Goal: Complete application form

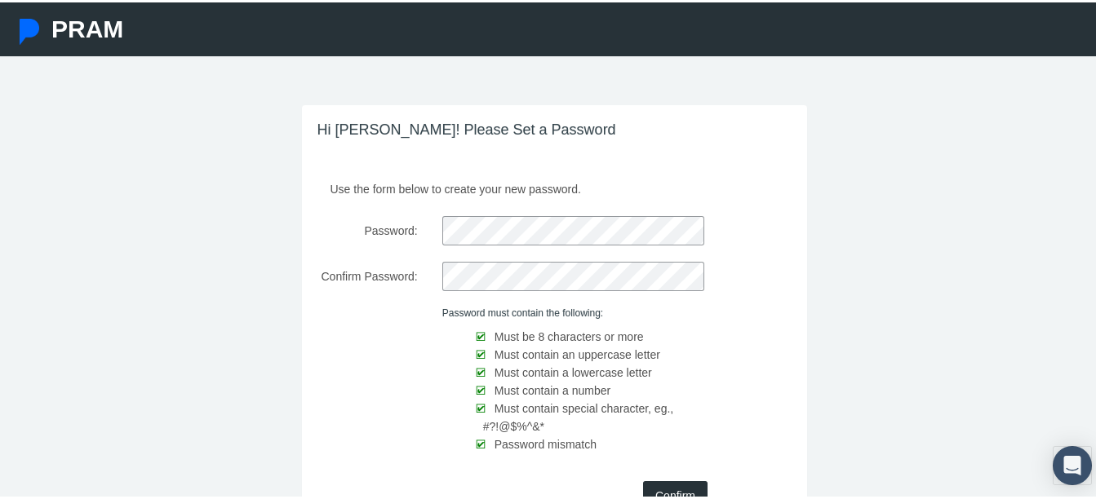
scroll to position [126, 0]
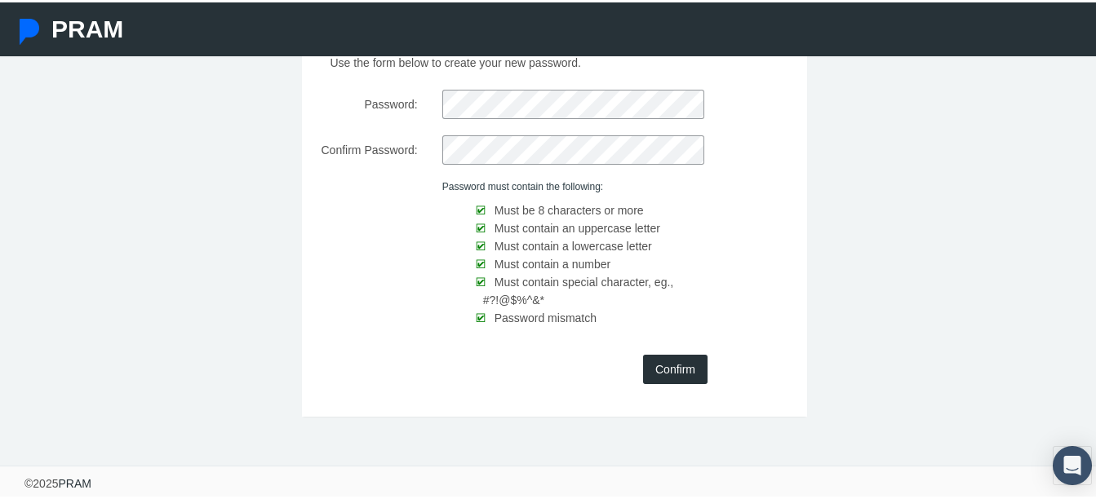
click at [677, 366] on input "Confirm" at bounding box center [675, 367] width 64 height 29
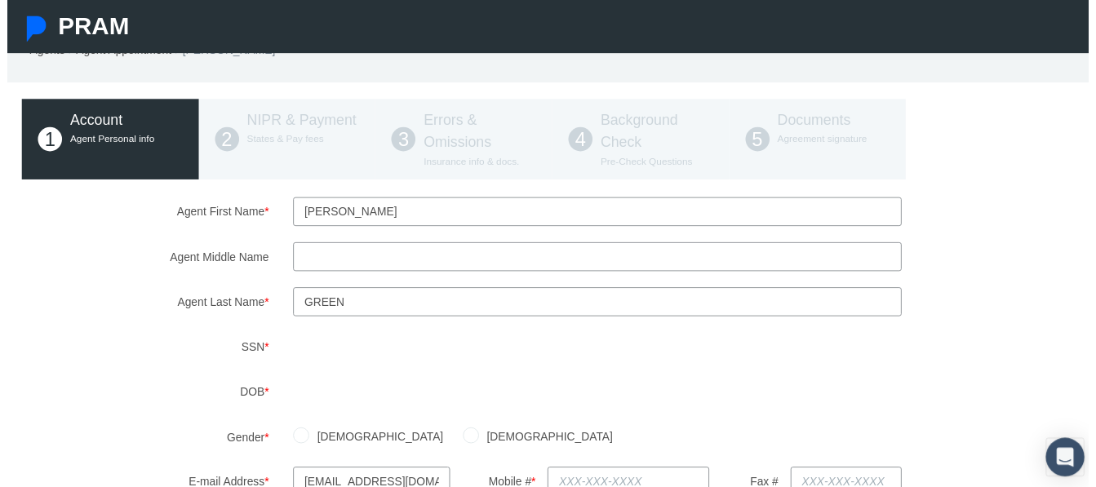
scroll to position [61, 2]
click at [237, 404] on label "DOB *" at bounding box center [139, 398] width 275 height 29
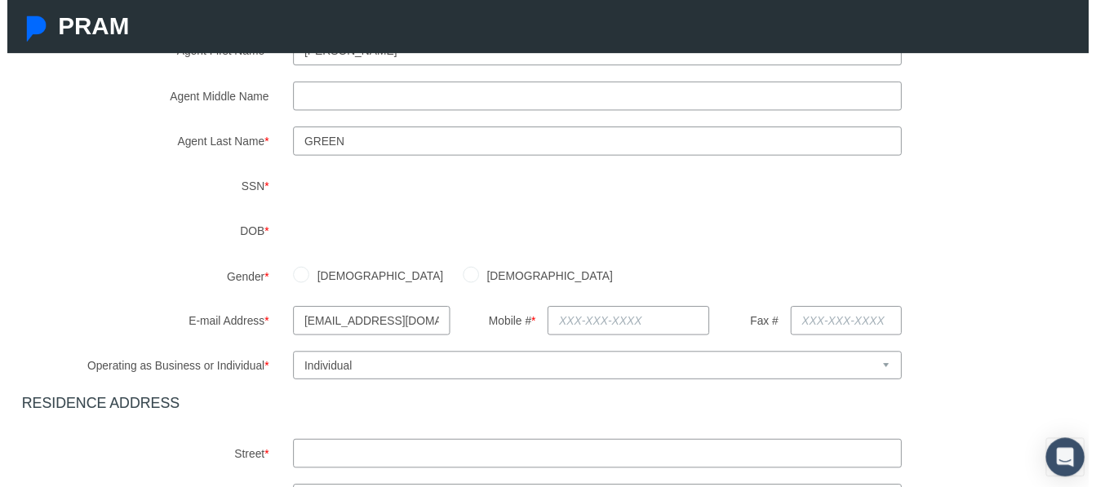
scroll to position [226, 2]
click at [325, 273] on label "[DEMOGRAPHIC_DATA]" at bounding box center [374, 278] width 136 height 18
click at [306, 273] on input "[DEMOGRAPHIC_DATA]" at bounding box center [298, 277] width 16 height 16
radio input "true"
click at [607, 328] on input "text" at bounding box center [629, 323] width 163 height 29
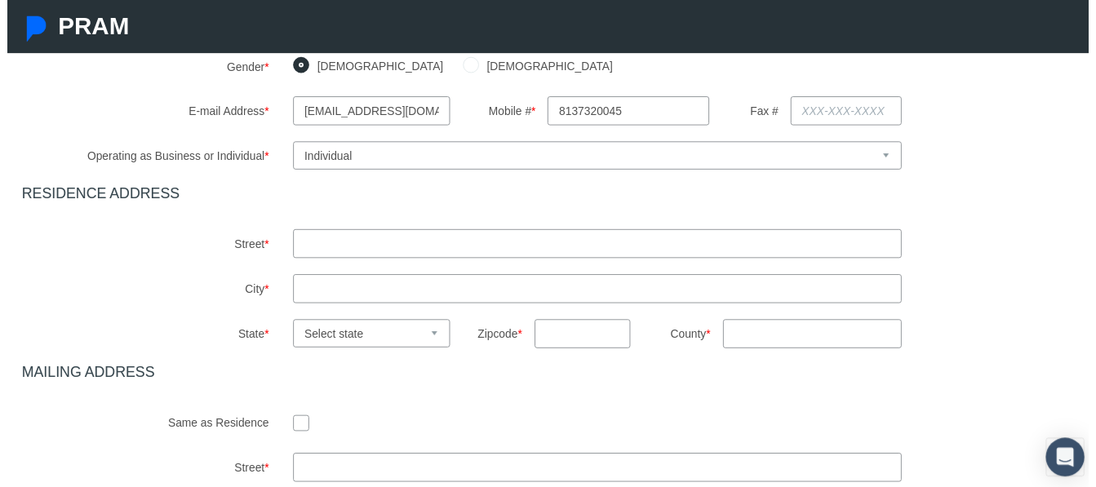
scroll to position [438, 2]
type input "[PHONE_NUMBER]"
click at [314, 248] on input "text" at bounding box center [598, 246] width 617 height 29
type input "[STREET_ADDRESS]"
type input "San Antonio"
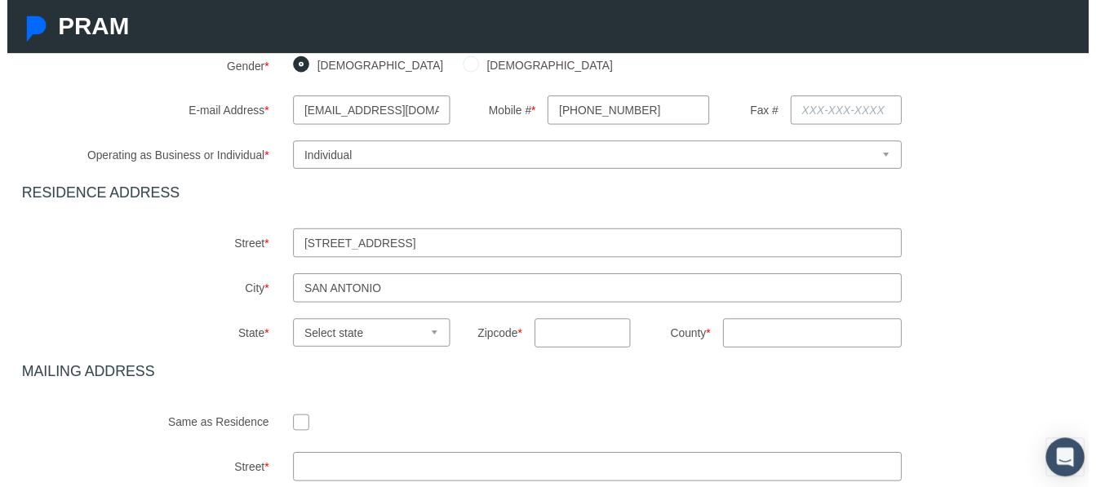
select select "FL"
type input "33576"
click at [752, 342] on input "County *" at bounding box center [817, 337] width 182 height 29
type input "Pasco"
click at [653, 388] on div "Agent First Name * [PERSON_NAME] Agent Middle Name Agent Last Name * Green" at bounding box center [553, 202] width 1076 height 756
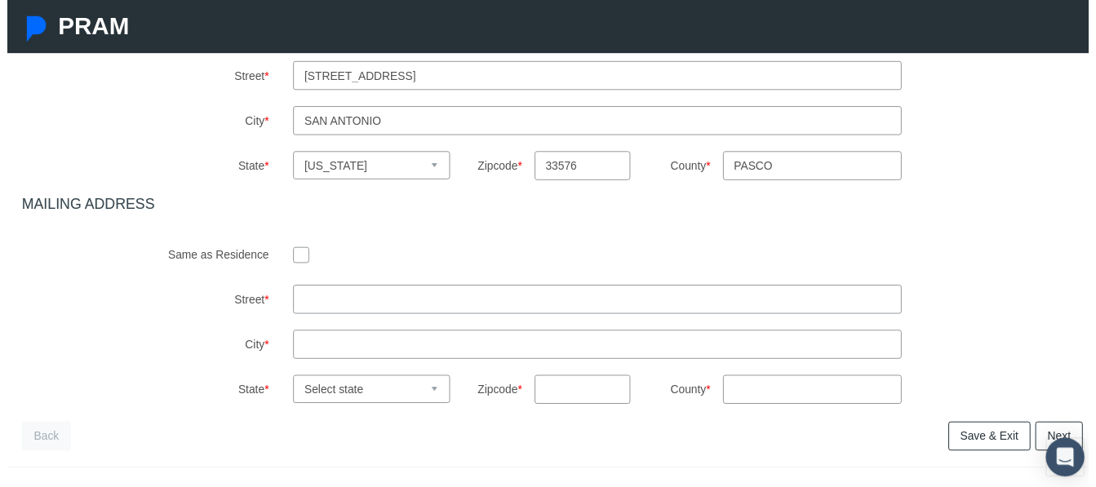
scroll to position [609, 2]
click at [292, 255] on input "checkbox" at bounding box center [298, 257] width 16 height 16
checkbox input "true"
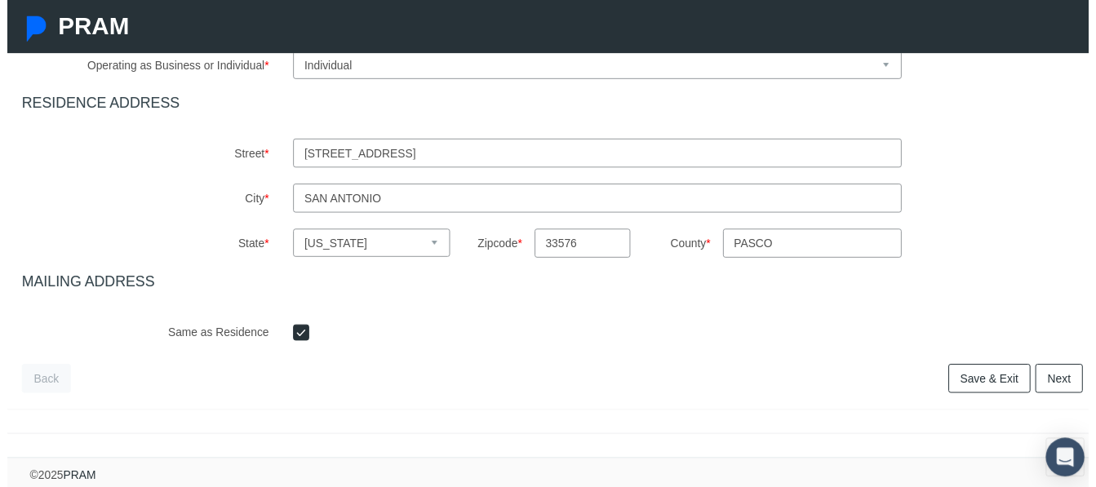
scroll to position [542, 2]
click at [1059, 377] on link "Next" at bounding box center [1066, 383] width 48 height 29
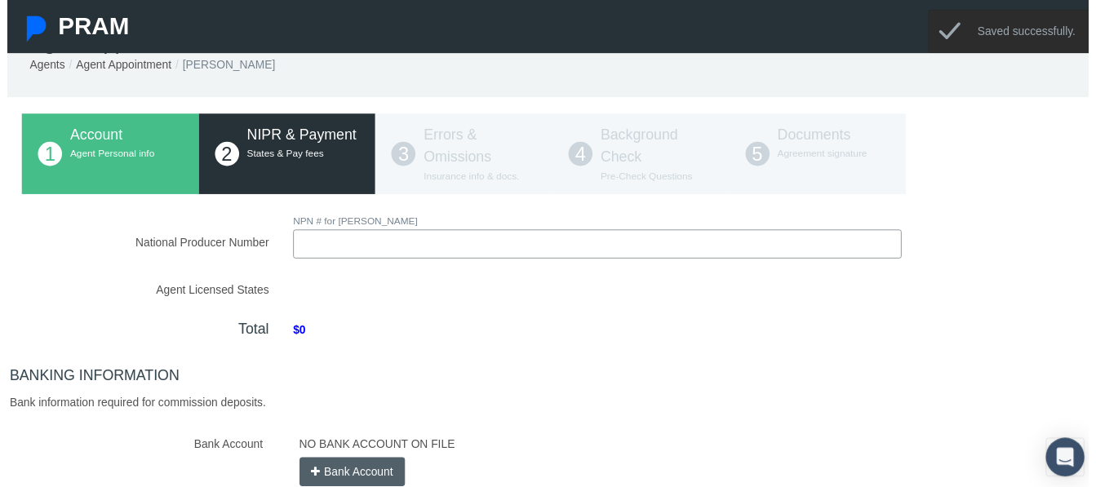
scroll to position [0, 2]
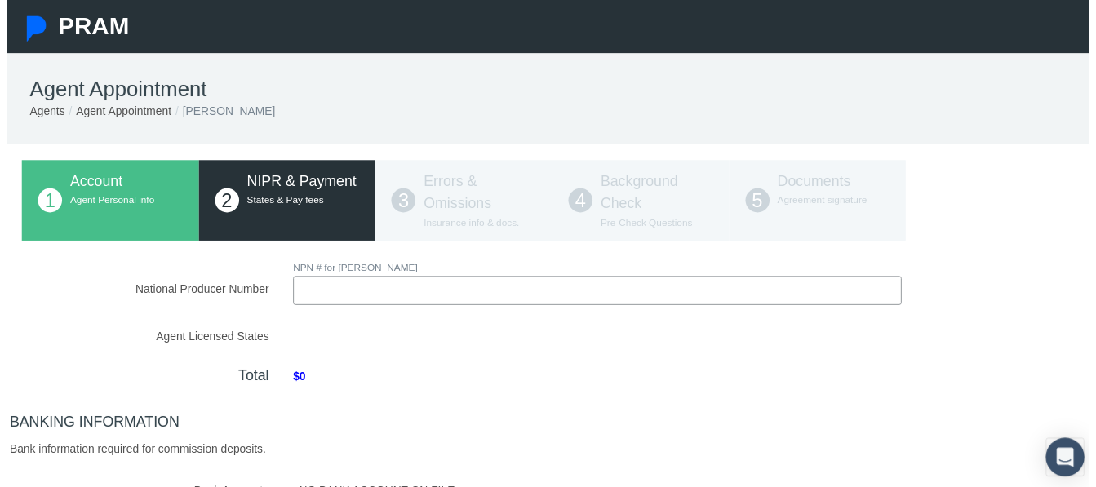
paste input "16785764"
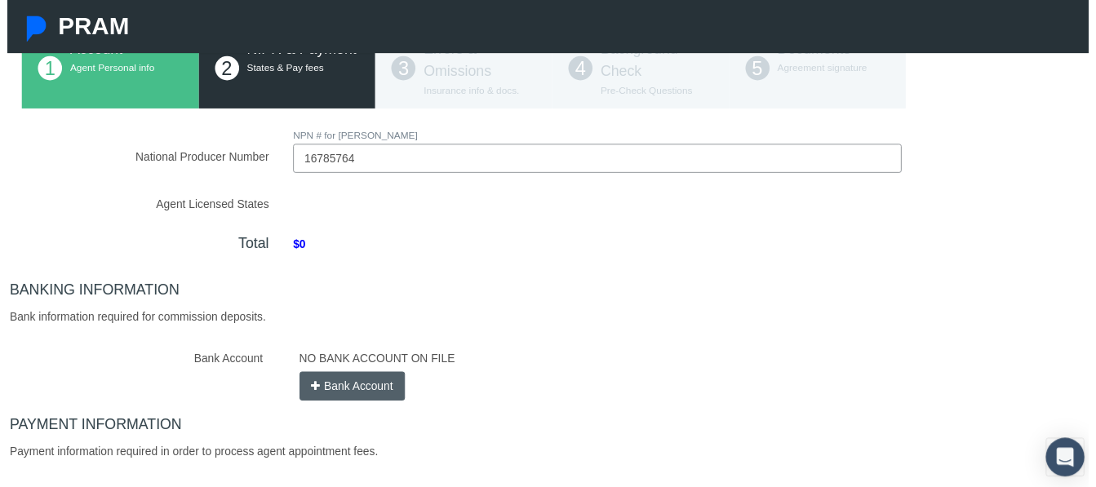
scroll to position [135, 2]
type input "16785764"
click at [415, 306] on div "National Producer Number NPN # for [PERSON_NAME] 16785764 Loading.." at bounding box center [553, 335] width 1076 height 416
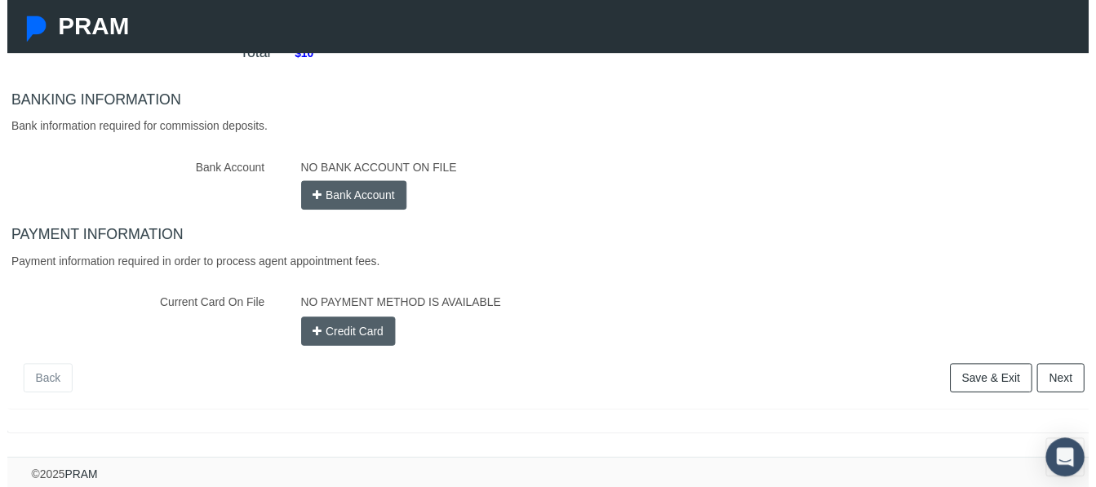
scroll to position [459, 0]
click at [331, 325] on button "Credit Card" at bounding box center [346, 336] width 96 height 29
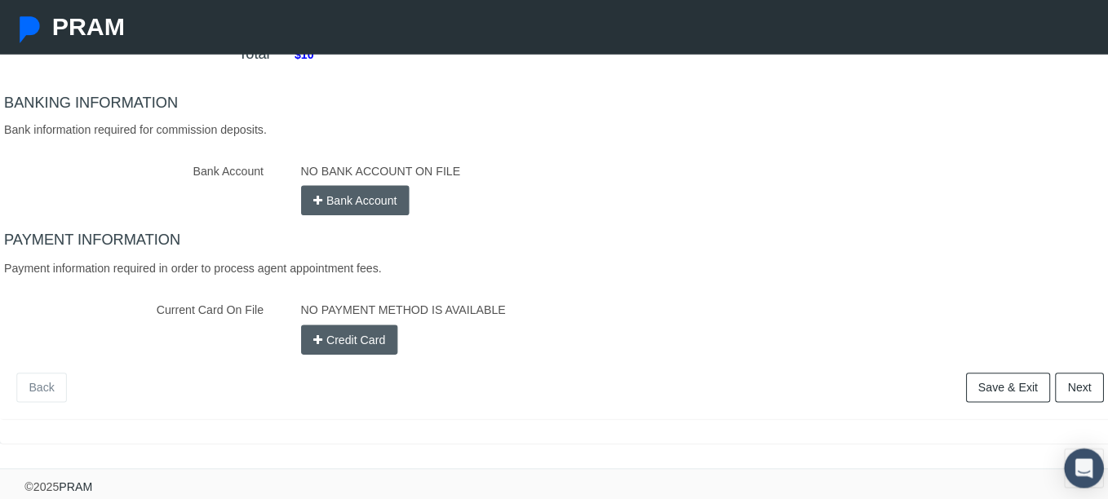
scroll to position [446, 0]
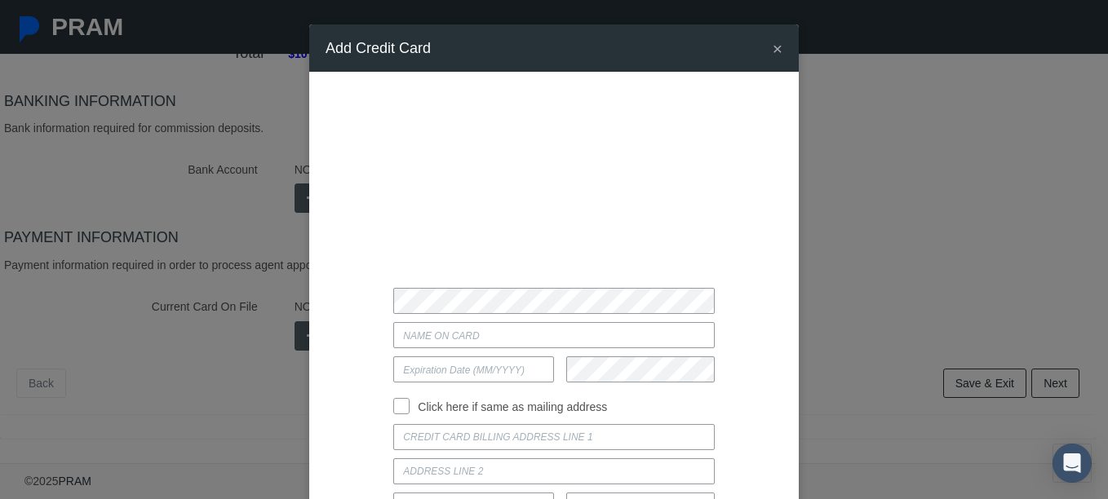
type input "13 [PERSON_NAME]"
type input "Largo"
select select "FL"
type input "33774"
type input "[PERSON_NAME]"
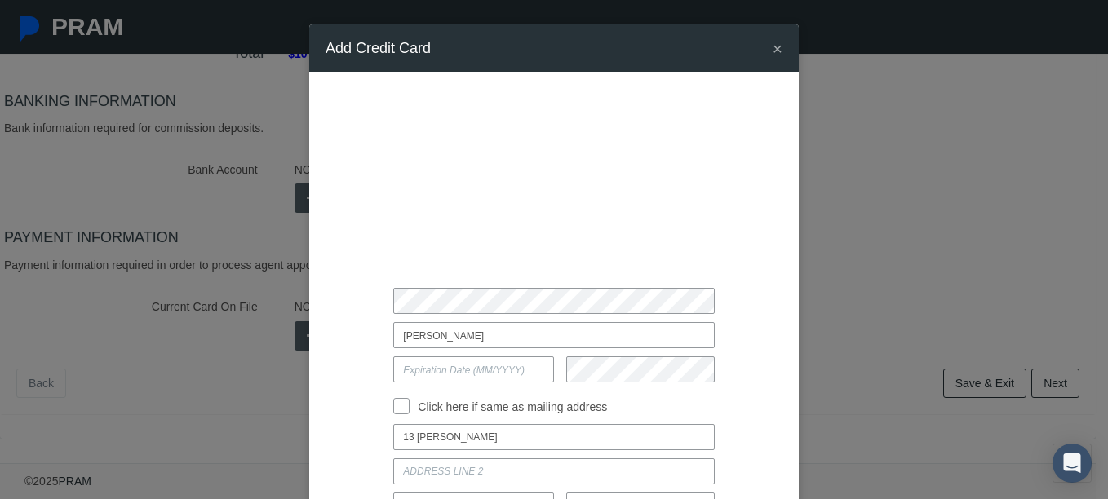
type input "07/2026"
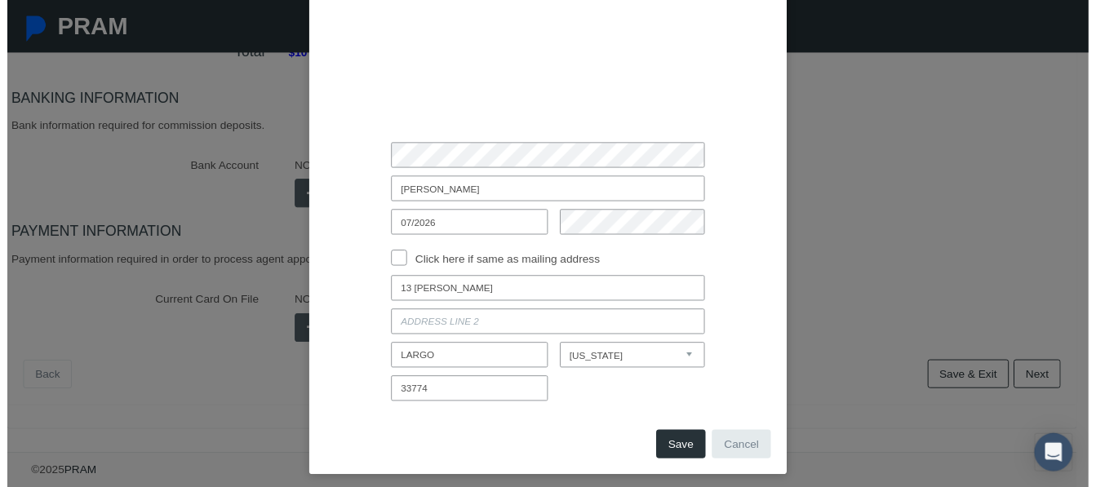
scroll to position [144, 0]
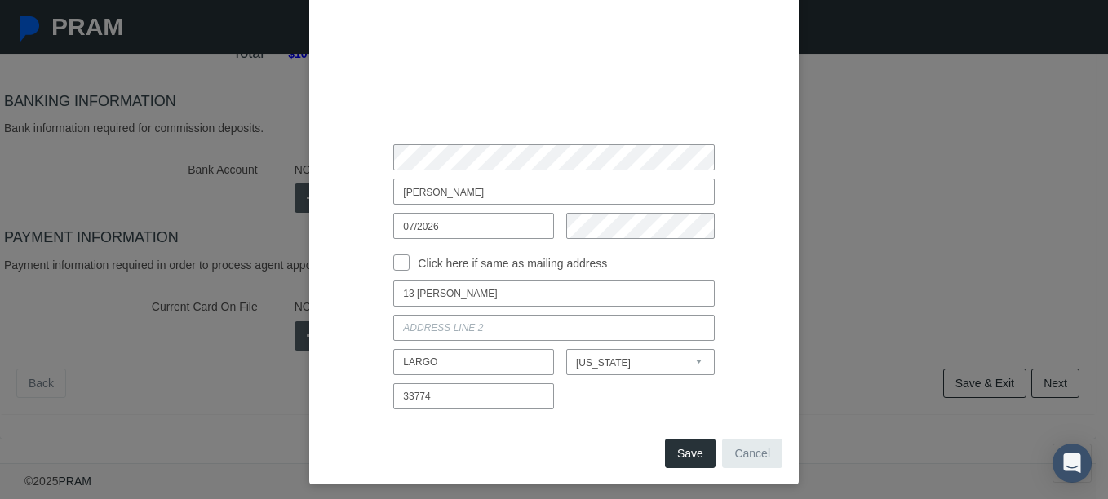
click at [691, 455] on button "Save" at bounding box center [690, 453] width 51 height 29
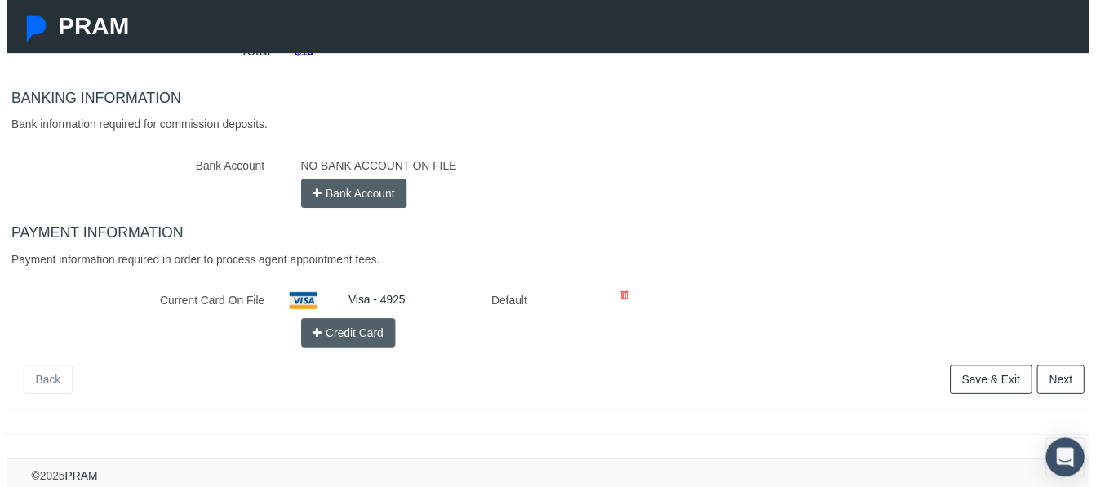
scroll to position [462, 0]
click at [1048, 371] on link "Next" at bounding box center [1068, 383] width 48 height 29
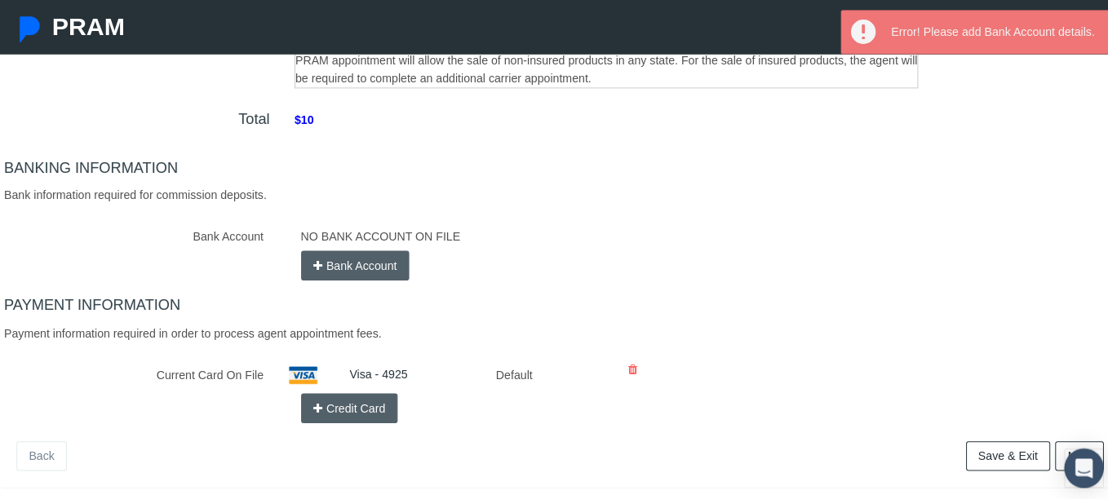
scroll to position [379, 0]
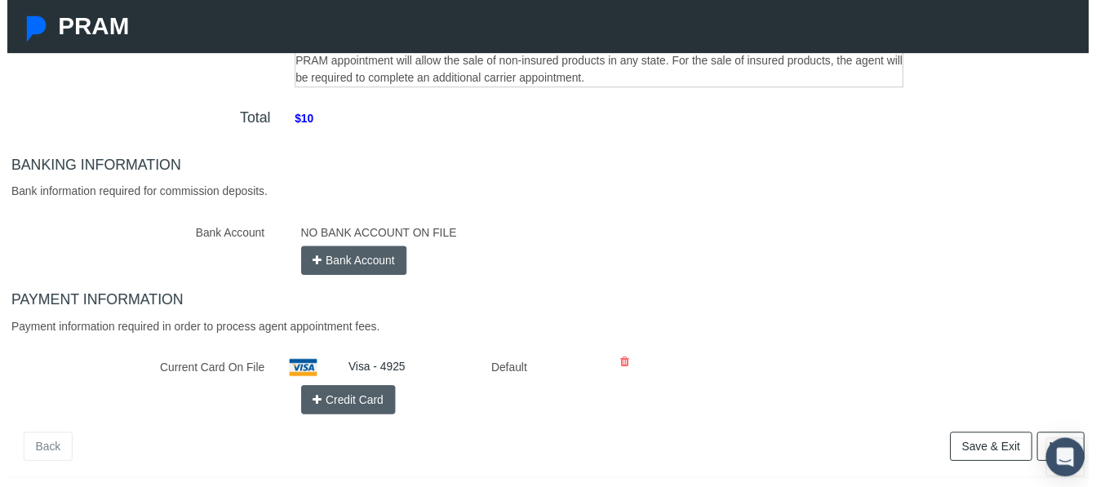
click at [371, 270] on button "Bank Account" at bounding box center [352, 264] width 108 height 29
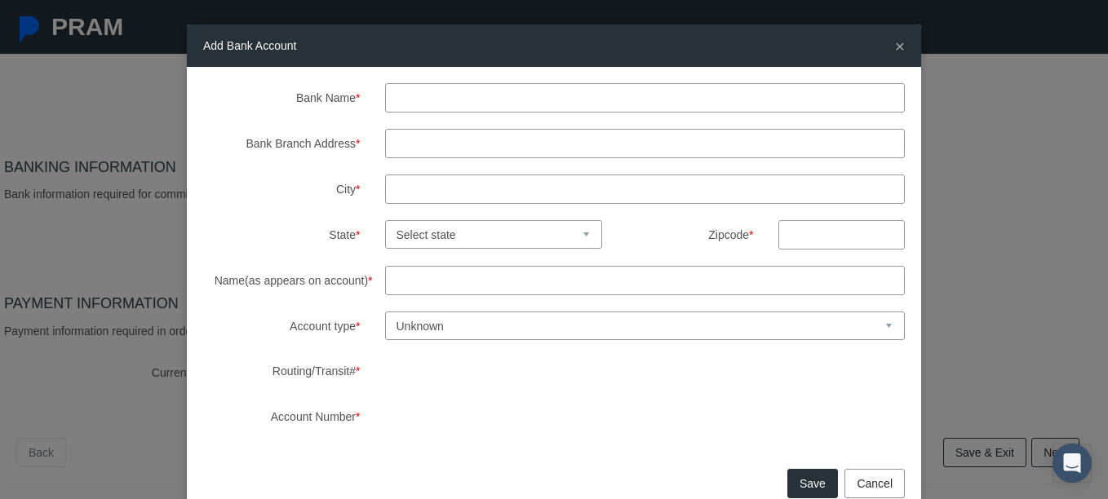
click at [601, 110] on input "Bank Name *" at bounding box center [645, 97] width 521 height 29
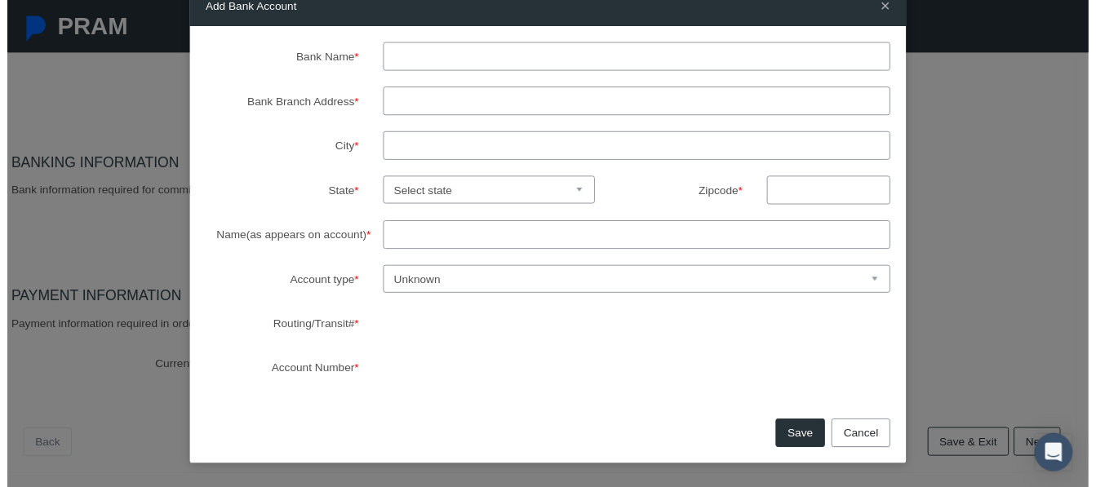
scroll to position [0, 0]
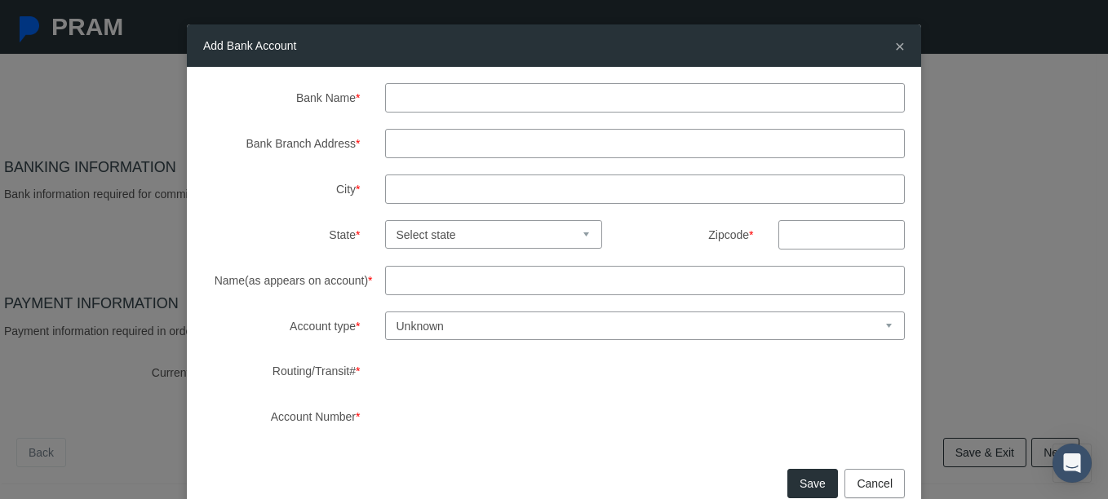
click at [429, 331] on select "Unknown Checking Savings" at bounding box center [645, 326] width 521 height 29
select select "1"
click at [385, 312] on select "Unknown Checking Savings" at bounding box center [645, 326] width 521 height 29
click at [430, 279] on input "Name(as appears on account) *" at bounding box center [645, 280] width 521 height 29
type input "[PERSON_NAME]"
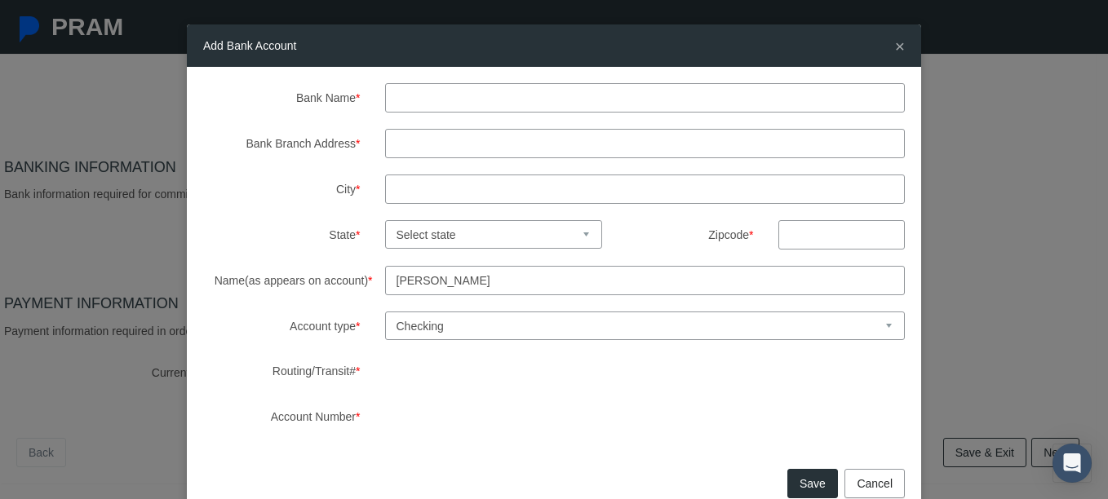
click at [420, 96] on input "Bank Name *" at bounding box center [645, 97] width 521 height 29
type input "JPM [PERSON_NAME]"
click at [430, 138] on input "Bank Branch Address *" at bounding box center [645, 143] width 521 height 29
type input "[STREET_ADDRESS]"
click at [436, 183] on input "City *" at bounding box center [645, 189] width 521 height 29
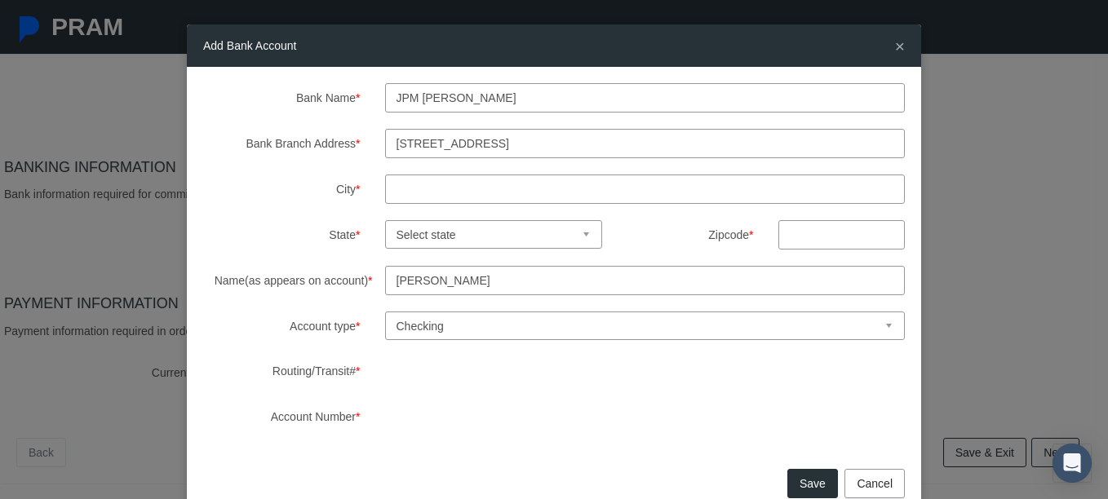
click at [436, 183] on input "City *" at bounding box center [645, 189] width 521 height 29
type input "s"
type input "[GEOGRAPHIC_DATA]"
type input "33704"
click at [477, 241] on select "Select state [US_STATE] [US_STATE] [US_STATE] [US_STATE] [US_STATE] [US_STATE] …" at bounding box center [494, 234] width 218 height 29
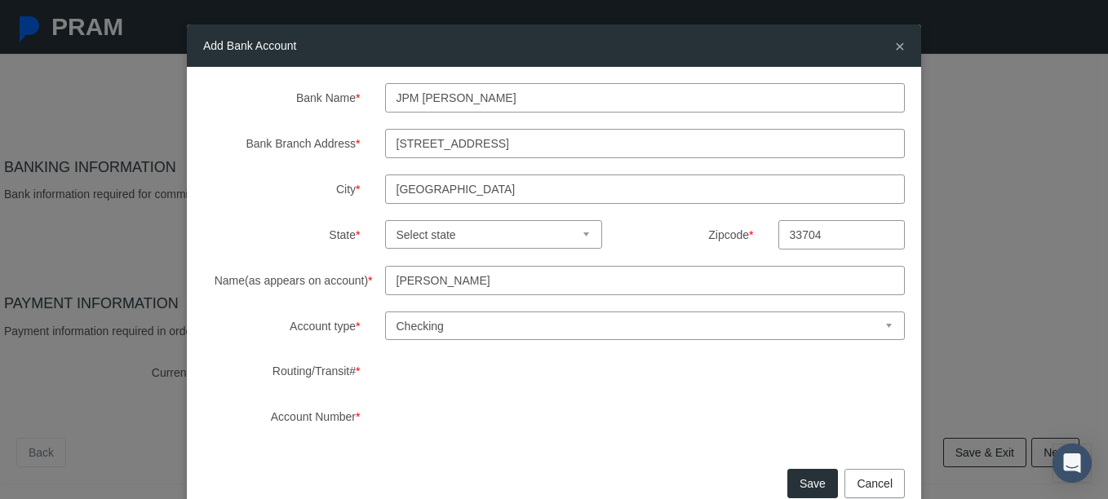
select select "FL"
click at [385, 220] on select "Select state [US_STATE] [US_STATE] [US_STATE] [US_STATE] [US_STATE] [US_STATE] …" at bounding box center [494, 234] width 218 height 29
click at [830, 233] on input "33704" at bounding box center [842, 234] width 126 height 29
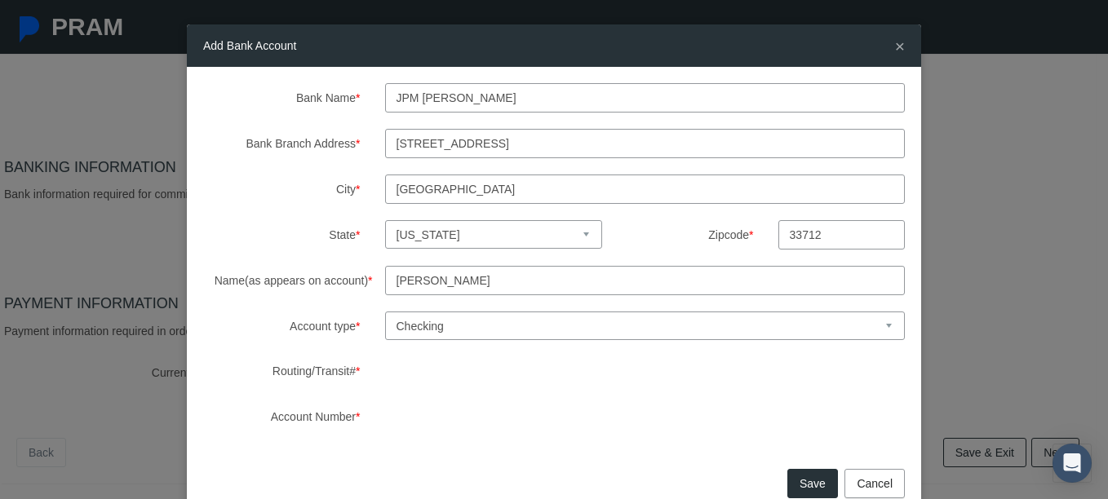
type input "33712"
click at [813, 483] on button "Save" at bounding box center [813, 483] width 51 height 29
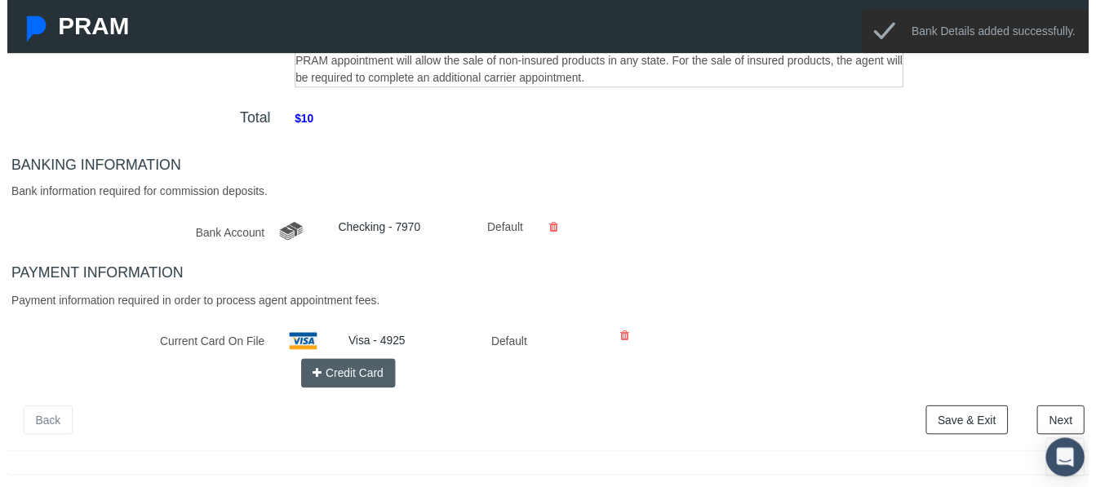
click at [1046, 419] on link "Next" at bounding box center [1068, 425] width 48 height 29
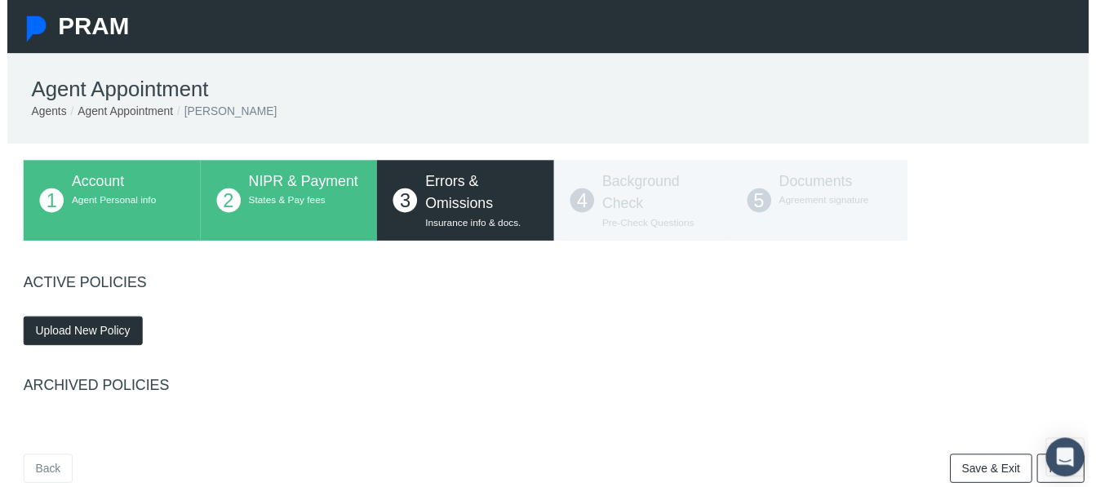
click at [92, 336] on span "Upload New Policy" at bounding box center [77, 335] width 96 height 13
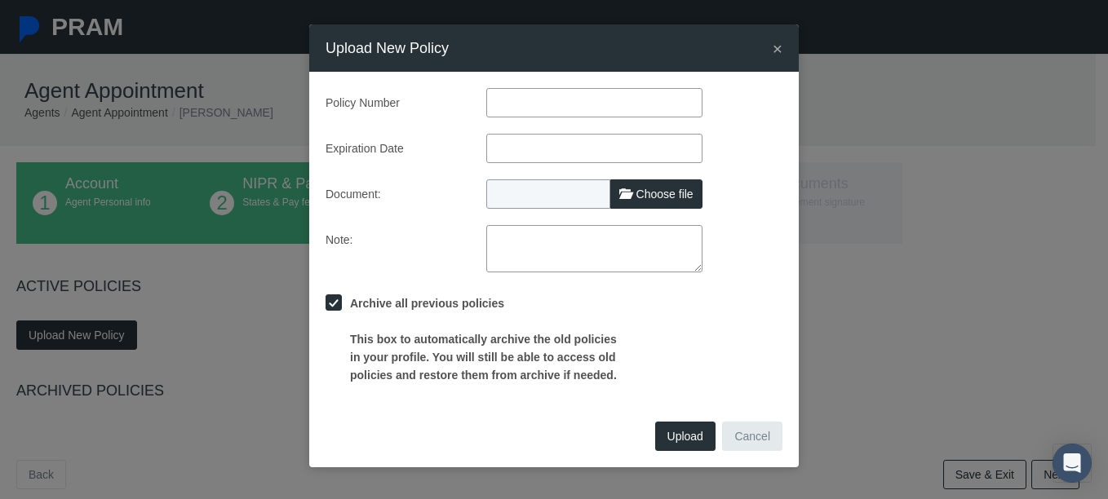
click at [650, 196] on span "Choose file" at bounding box center [665, 194] width 57 height 13
click at [650, 196] on input "Choose file" at bounding box center [594, 191] width 216 height 23
type input "C:\fakepath\Your Certificate of Insurance.pdf"
type input "Your Certificate of Insurance.pdf"
paste input "596427449"
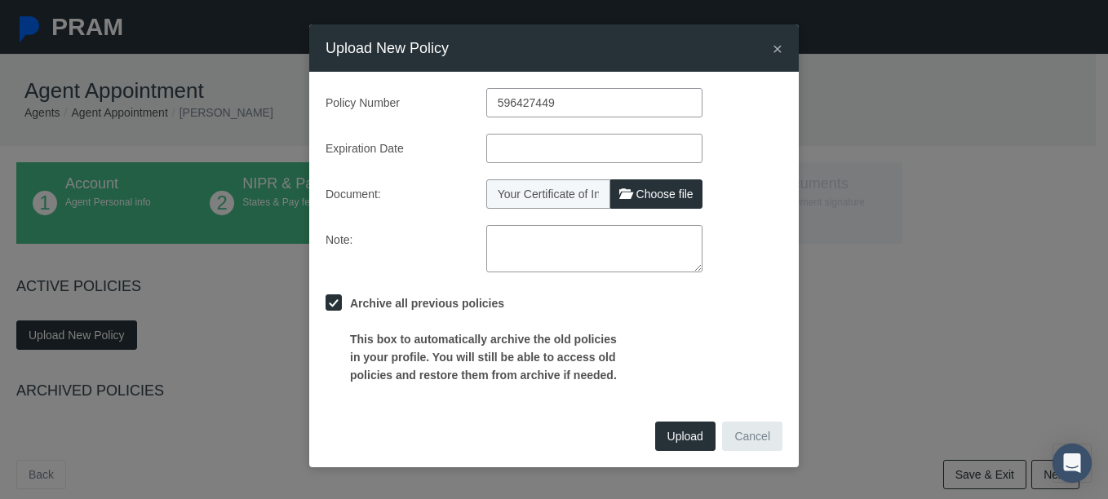
type input "596427449"
click at [509, 157] on input "text" at bounding box center [594, 148] width 216 height 29
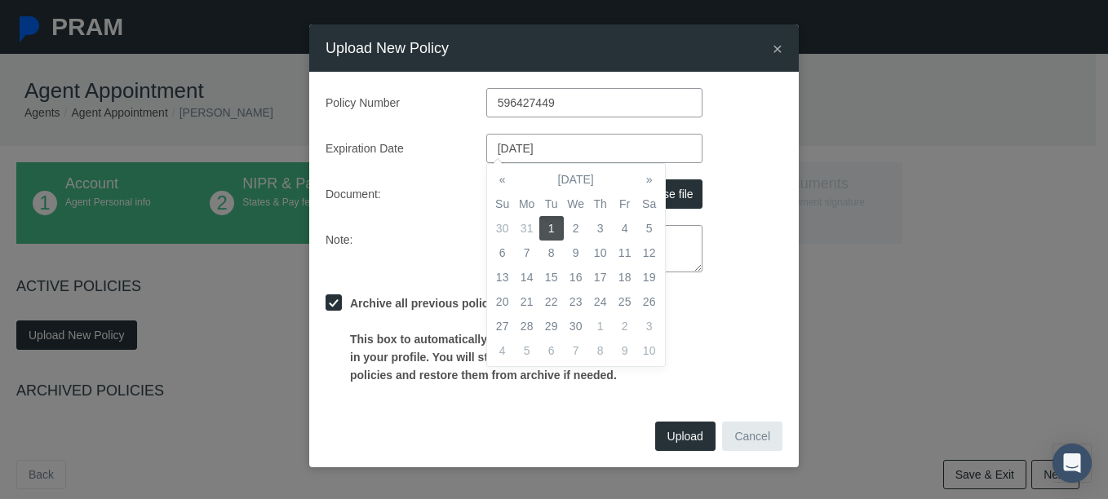
type input "[DATE]"
click at [553, 227] on td "1" at bounding box center [551, 228] width 24 height 24
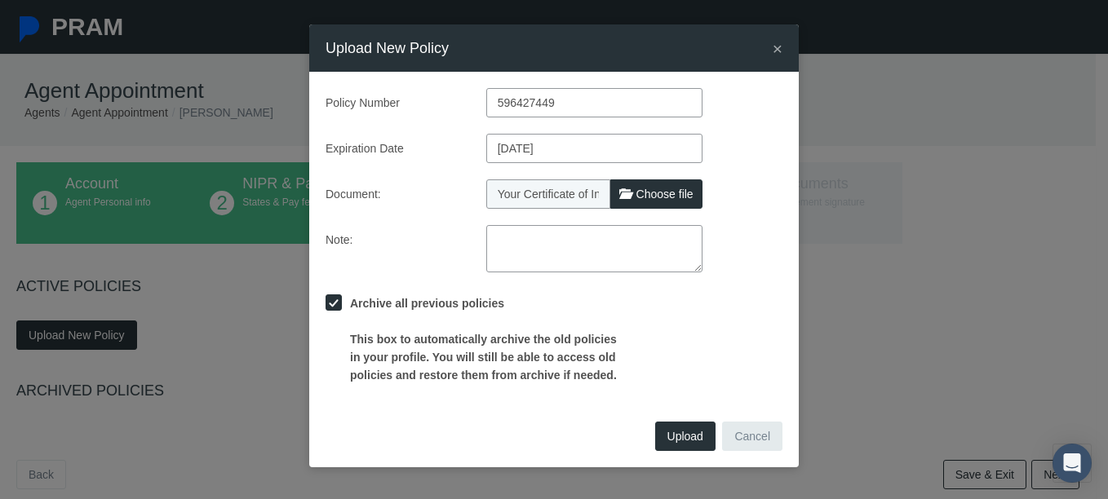
click at [777, 219] on div "Policy Number 596427449 Expiration Date [DATE] Document: Your Certificate of In…" at bounding box center [554, 236] width 457 height 296
click at [678, 433] on span "Upload" at bounding box center [686, 436] width 36 height 13
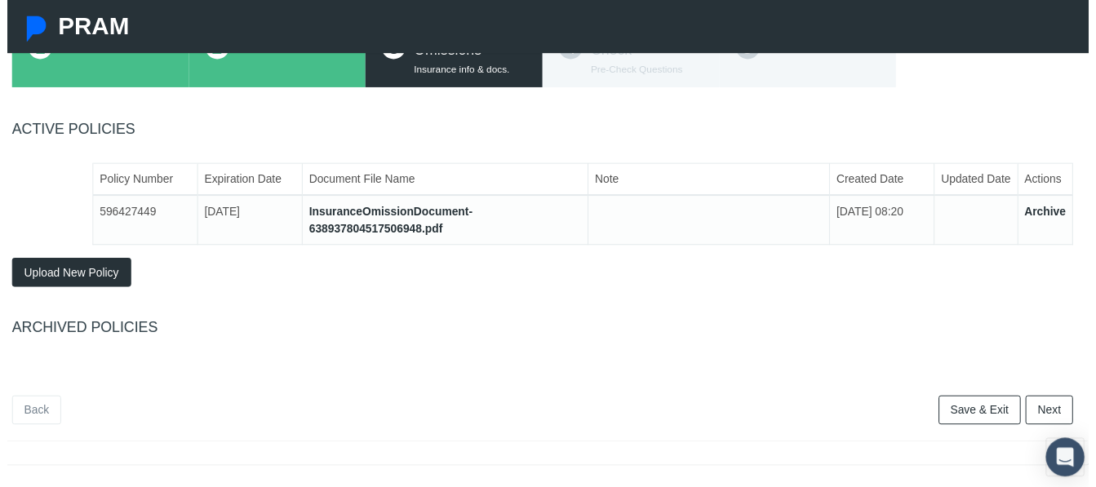
scroll to position [200, 11]
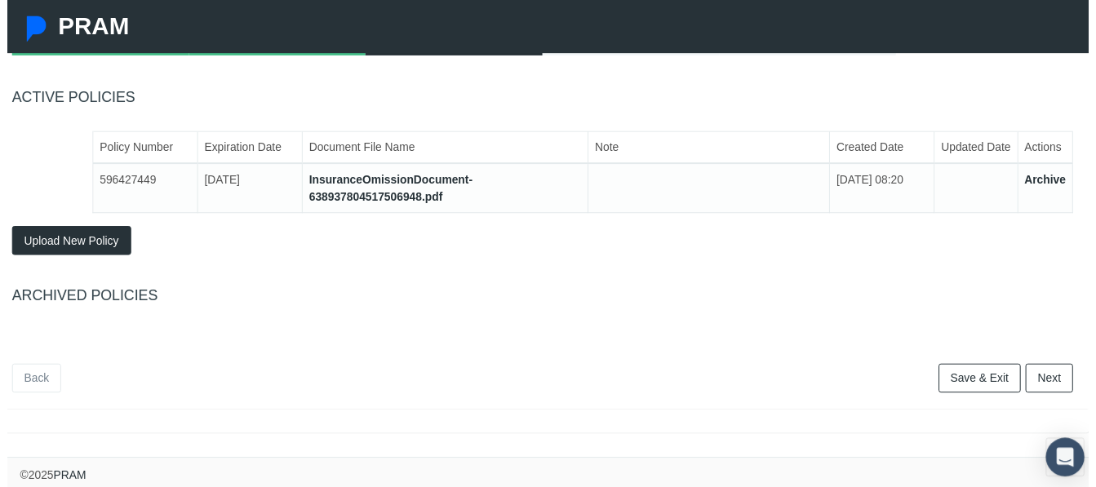
click at [1052, 369] on link "Next" at bounding box center [1056, 383] width 48 height 29
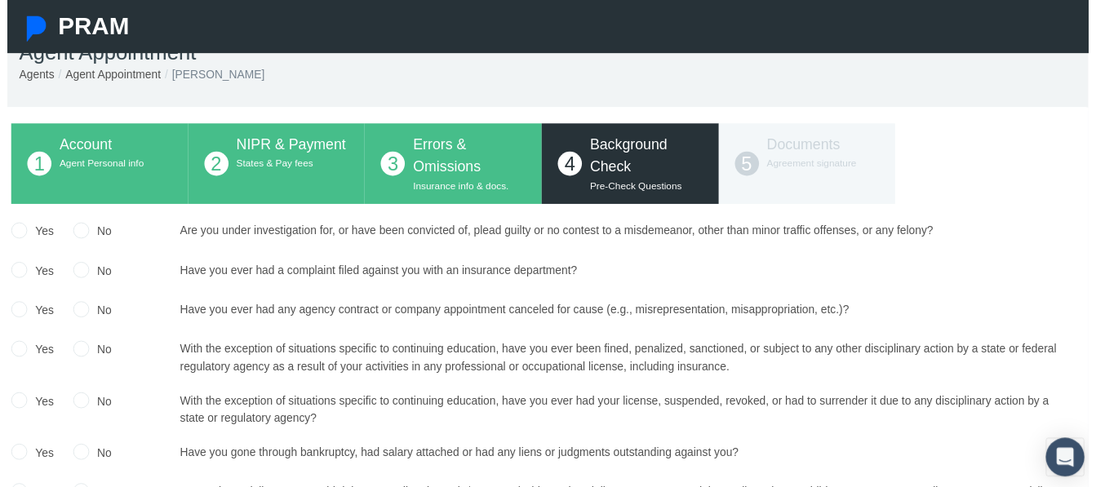
scroll to position [37, 12]
click at [157, 239] on div "Yes No" at bounding box center [84, 237] width 184 height 24
click at [40, 232] on label "Yes" at bounding box center [33, 235] width 27 height 18
click at [20, 232] on input "Yes" at bounding box center [12, 233] width 16 height 16
radio input "true"
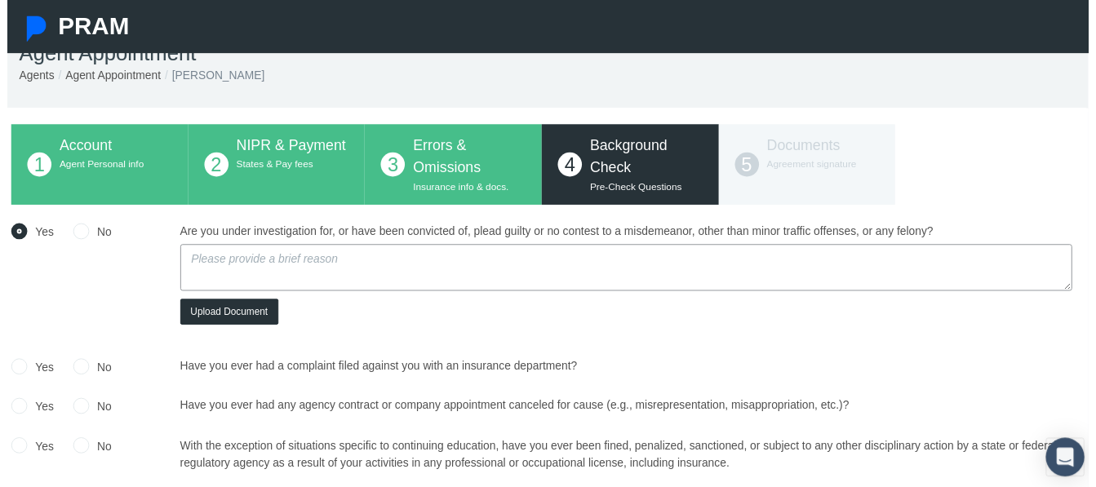
click at [215, 260] on textarea at bounding box center [627, 270] width 904 height 47
type textarea "D"
type textarea "I"
type textarea "Misdemeanor DUI"
click at [123, 318] on div "Yes No" at bounding box center [84, 285] width 184 height 121
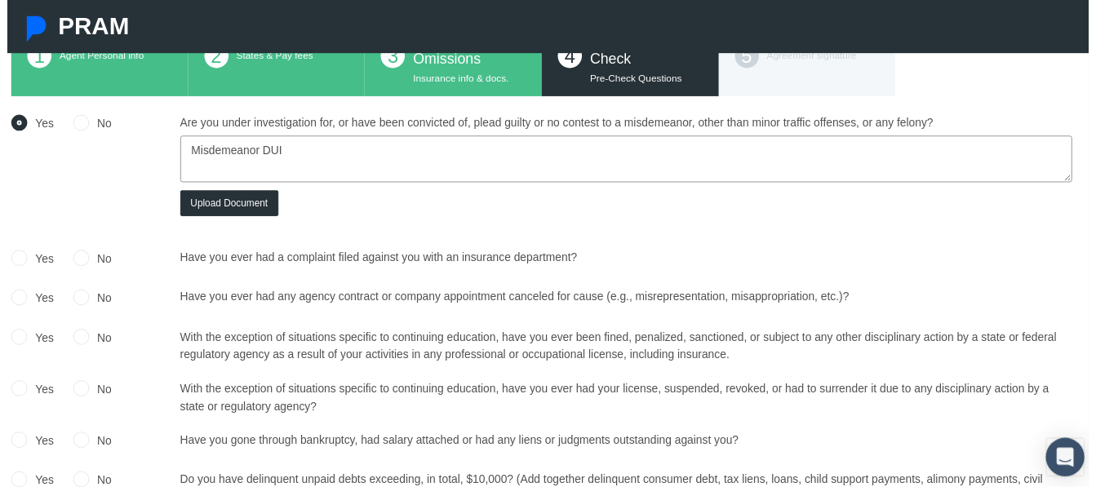
scroll to position [148, 12]
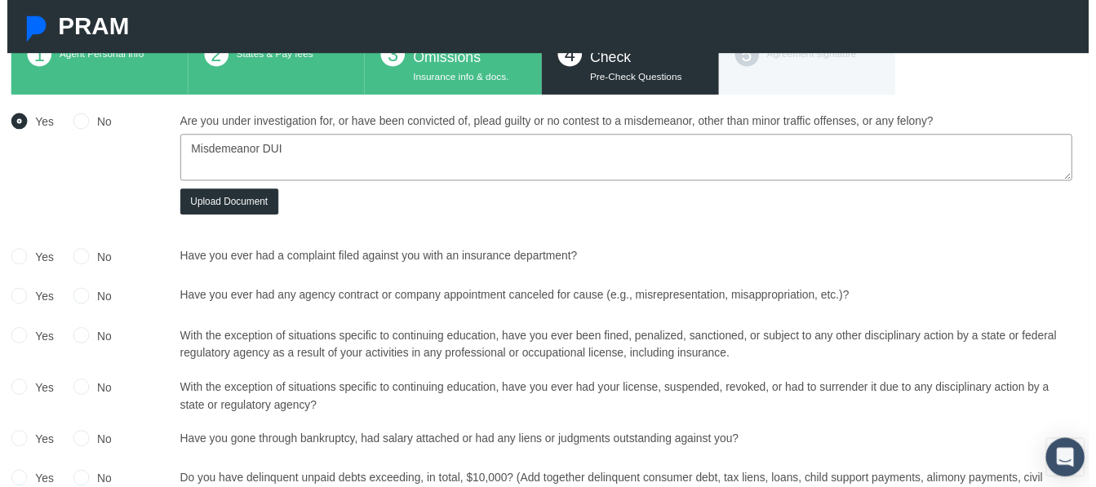
click at [93, 257] on label "No" at bounding box center [94, 261] width 23 height 18
click at [83, 257] on input "No" at bounding box center [75, 259] width 16 height 16
radio input "true"
click at [102, 299] on label "No" at bounding box center [94, 301] width 23 height 18
click at [83, 299] on input "No" at bounding box center [75, 299] width 16 height 16
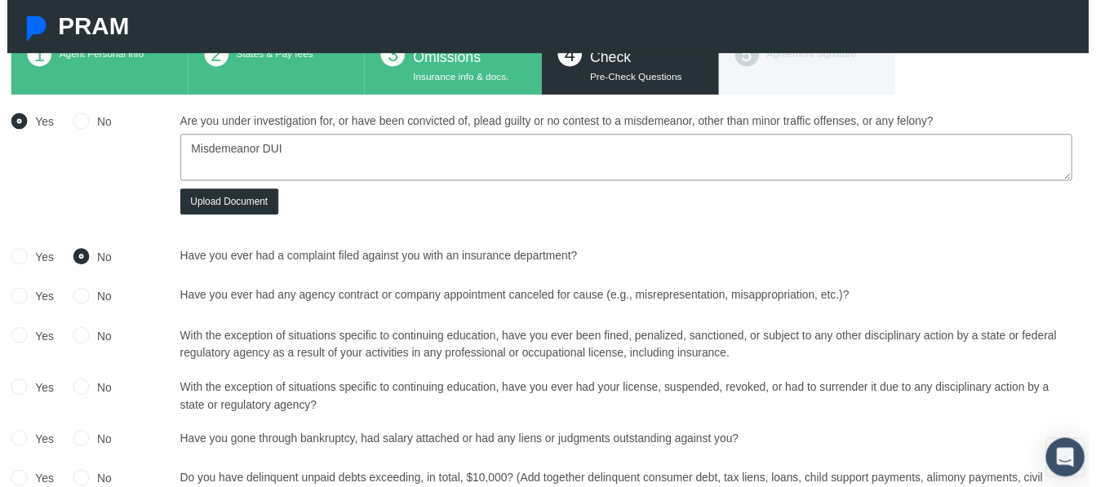
radio input "true"
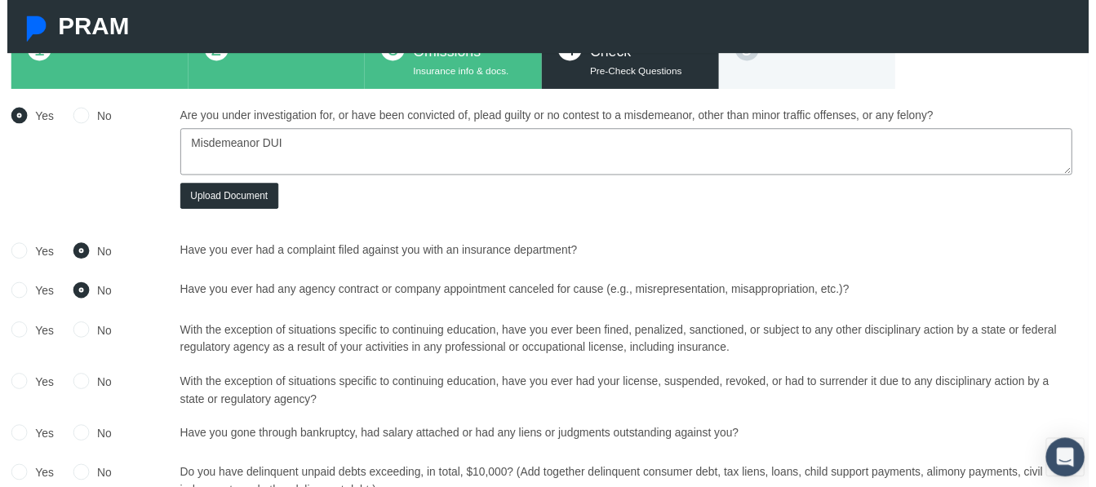
scroll to position [188, 12]
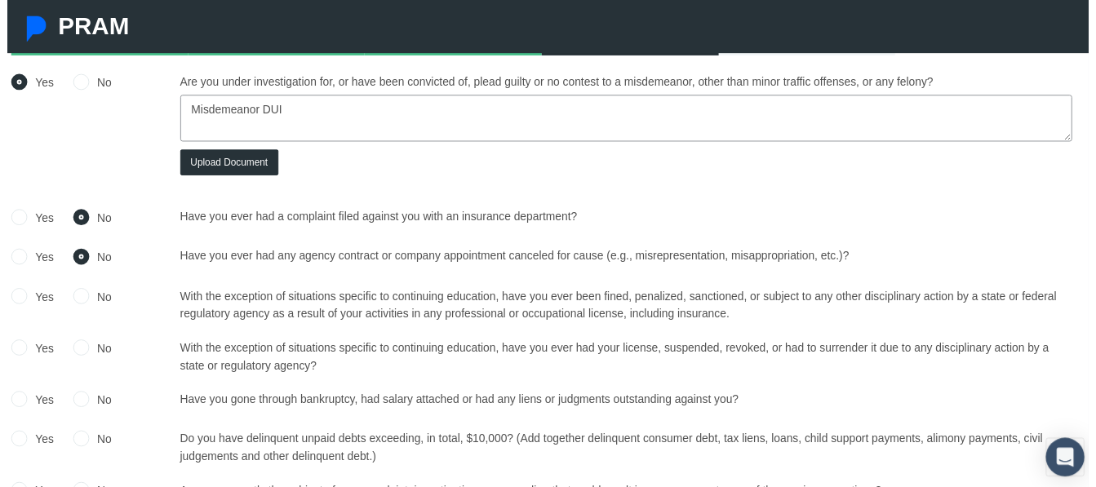
click at [96, 300] on label "No" at bounding box center [94, 301] width 23 height 18
click at [83, 300] on input "No" at bounding box center [75, 299] width 16 height 16
radio input "true"
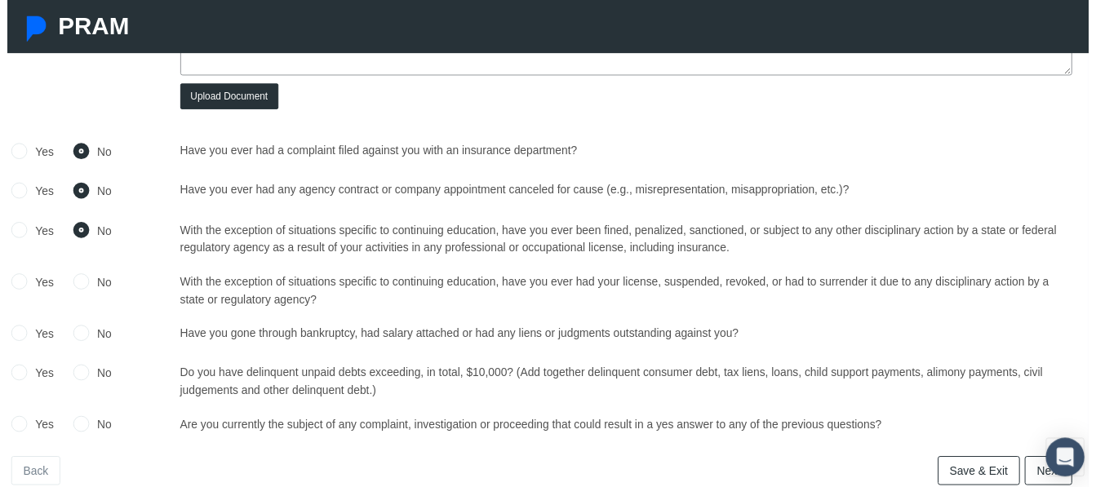
scroll to position [256, 12]
click at [97, 282] on label "No" at bounding box center [94, 285] width 23 height 18
click at [83, 282] on input "No" at bounding box center [75, 283] width 16 height 16
radio input "true"
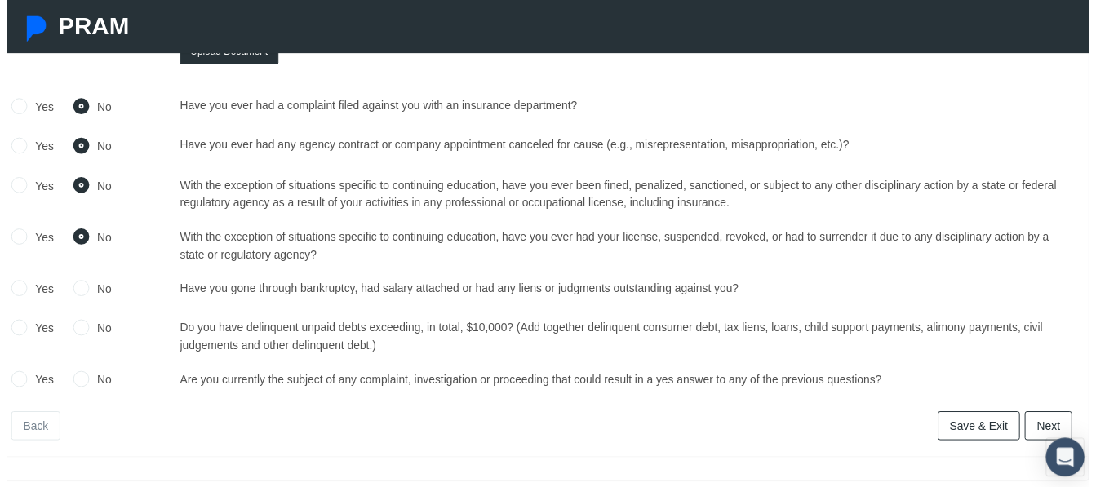
scroll to position [301, 12]
click at [106, 296] on div "Yes No" at bounding box center [84, 294] width 184 height 24
click at [96, 293] on label "No" at bounding box center [94, 292] width 23 height 18
click at [83, 293] on input "No" at bounding box center [75, 290] width 16 height 16
radio input "true"
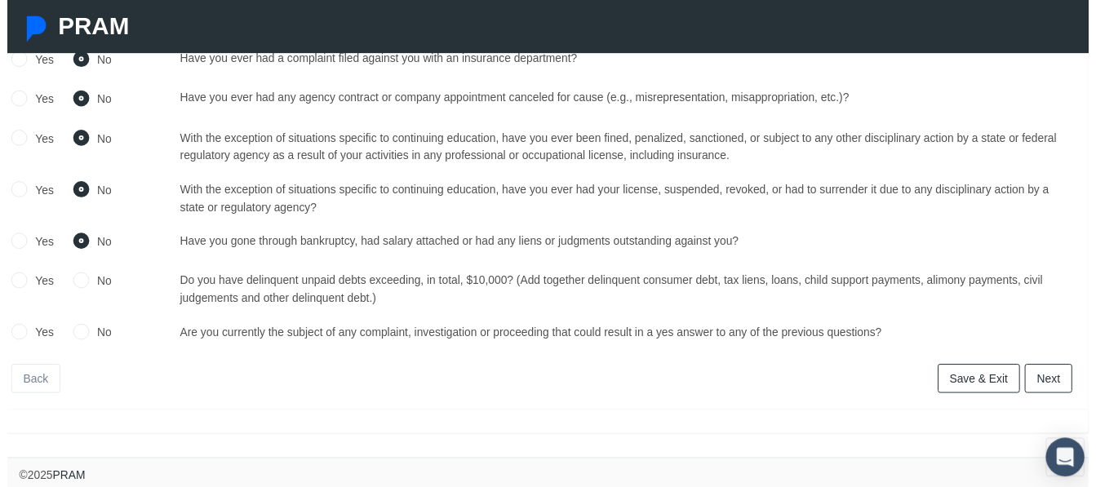
scroll to position [361, 12]
click at [40, 276] on label "Yes" at bounding box center [33, 285] width 27 height 18
click at [20, 275] on input "Yes" at bounding box center [12, 283] width 16 height 16
radio input "true"
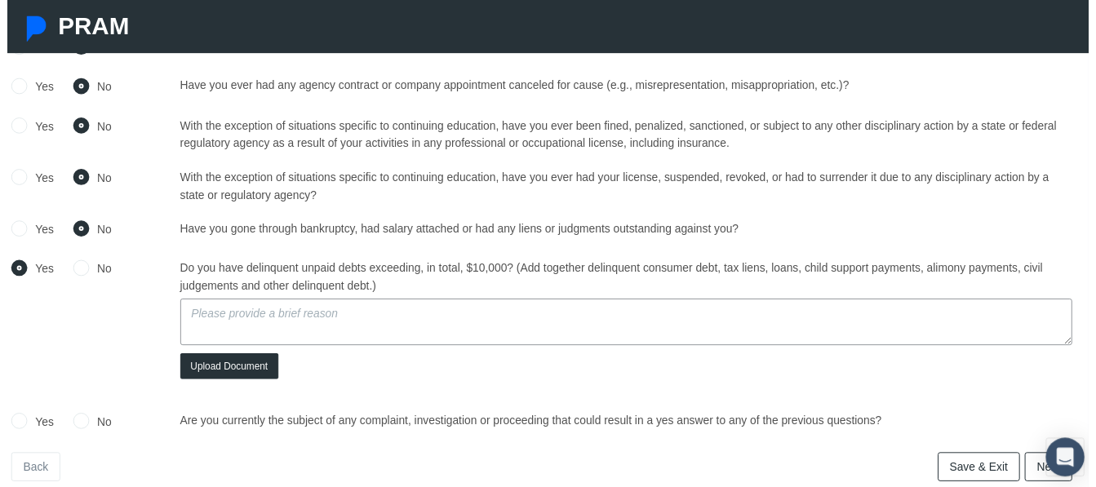
click at [242, 318] on textarea at bounding box center [627, 326] width 904 height 47
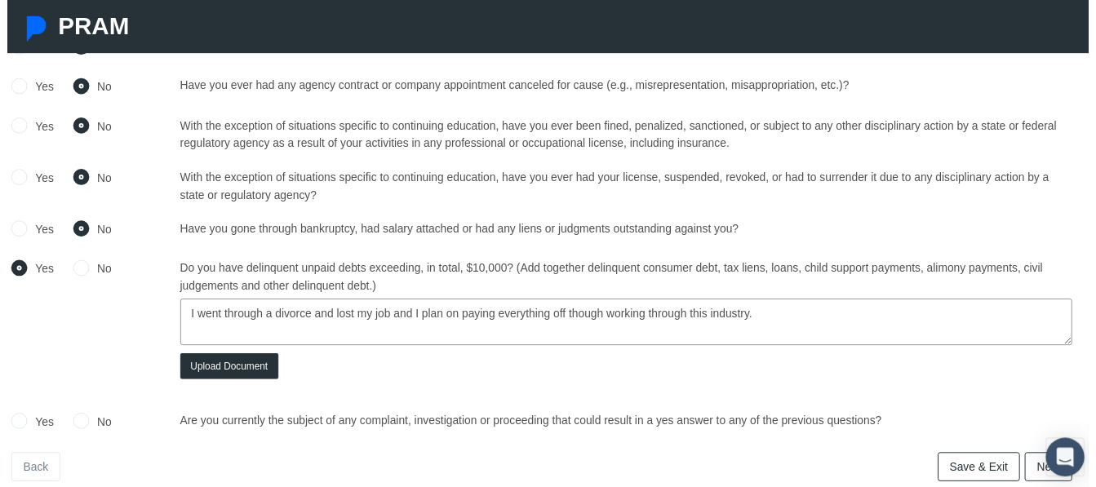
scroll to position [463, 12]
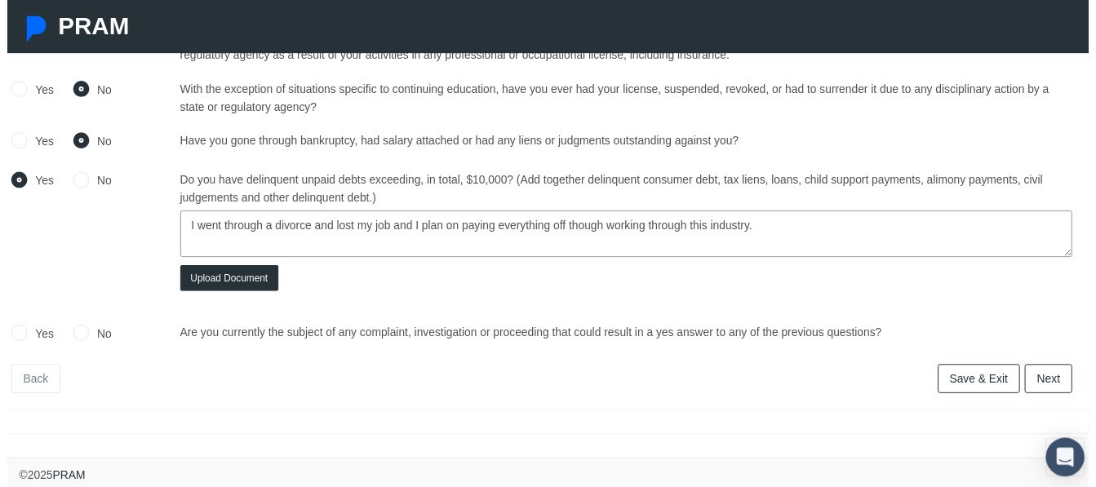
type textarea "I went through a divorce and lost my job and I plan on paying everything off th…"
click at [100, 329] on label "No" at bounding box center [94, 338] width 23 height 18
click at [83, 327] on input "No" at bounding box center [75, 335] width 16 height 16
radio input "true"
click at [1050, 369] on link "Next" at bounding box center [1056, 383] width 48 height 29
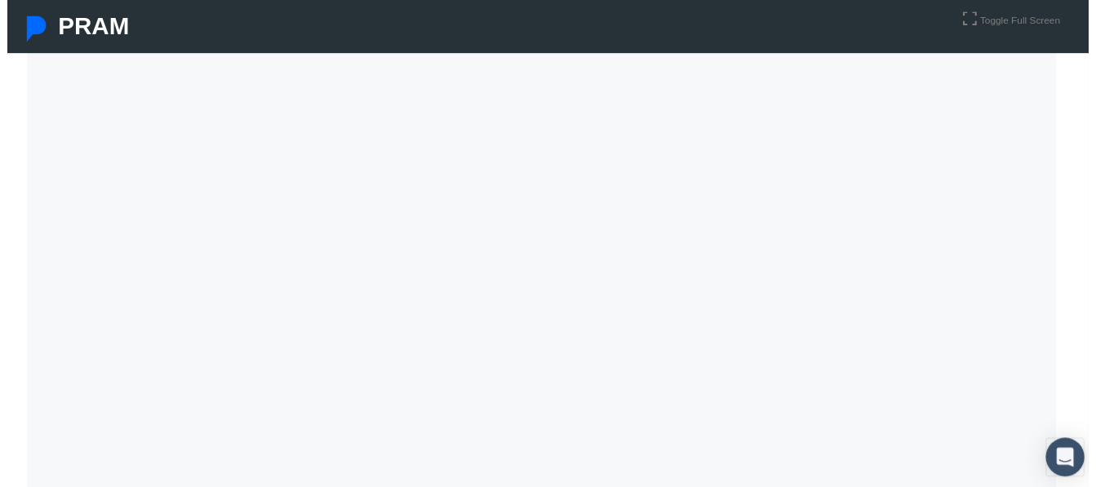
scroll to position [252, 12]
